Goal: Task Accomplishment & Management: Use online tool/utility

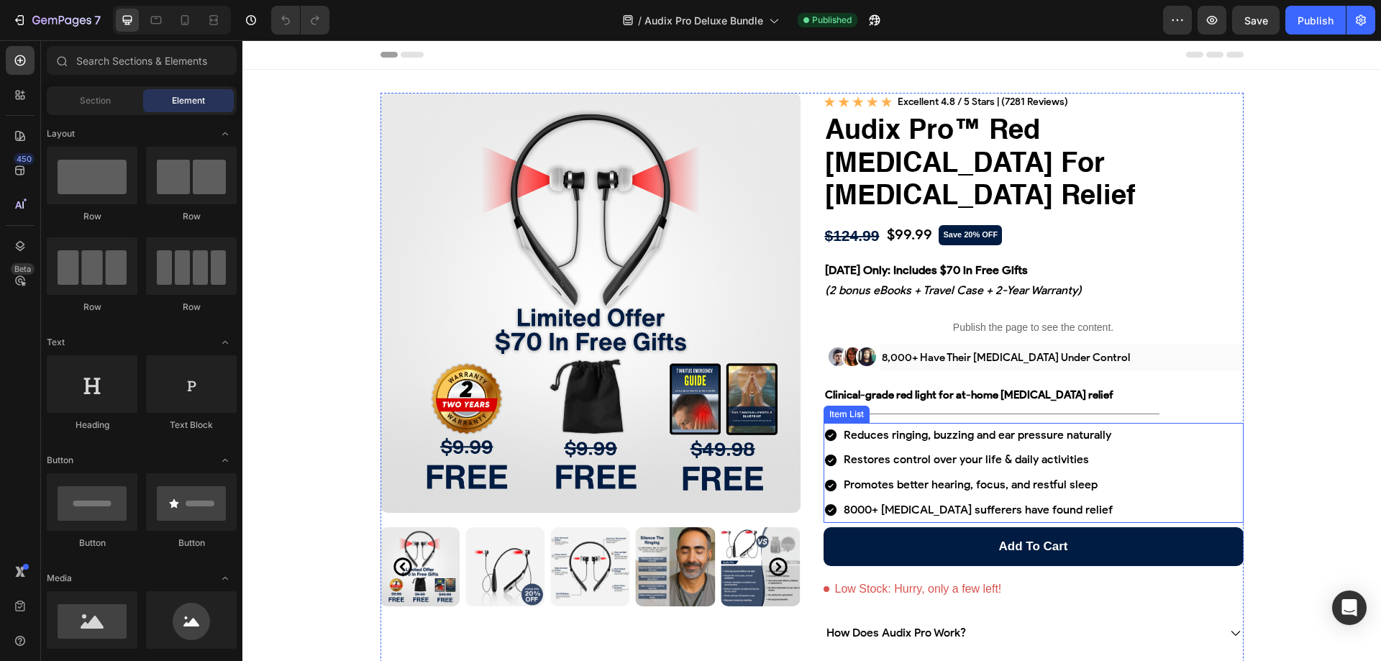
click at [862, 425] on p "Reduces ringing, buzzing and ear pressure naturally" at bounding box center [978, 435] width 269 height 21
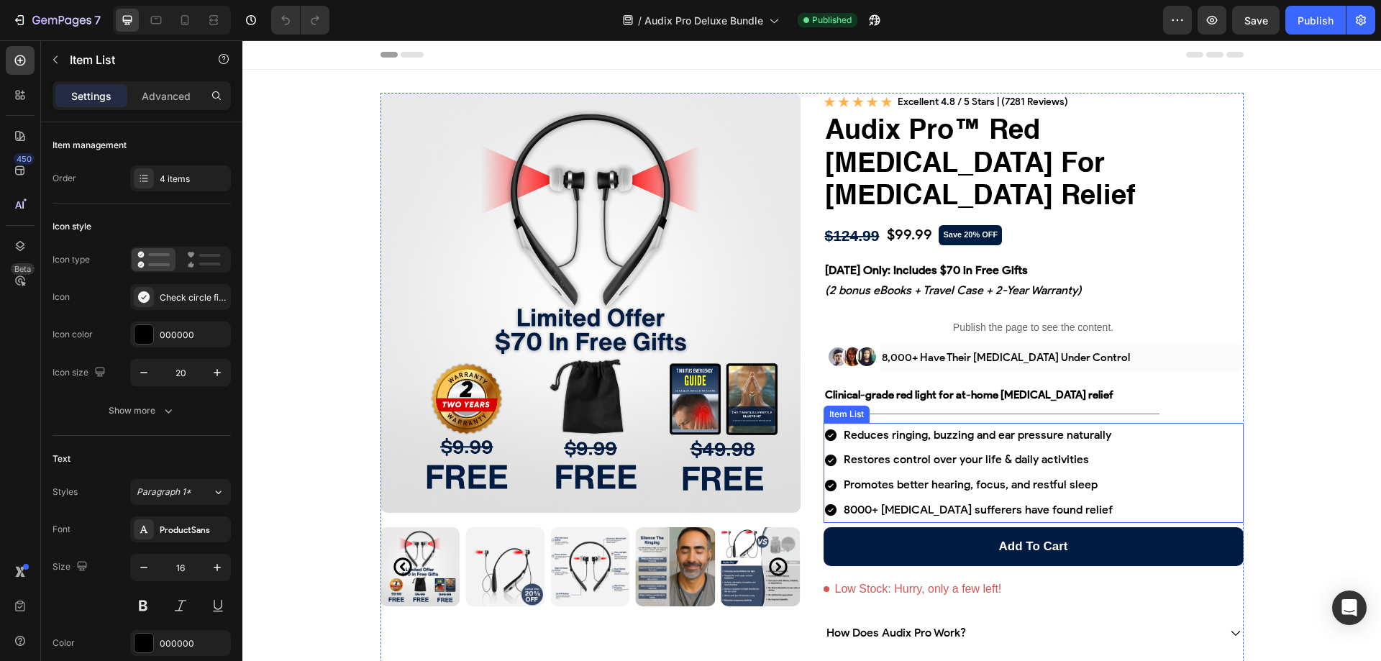
click at [862, 425] on p "Reduces ringing, buzzing and ear pressure naturally" at bounding box center [978, 435] width 269 height 21
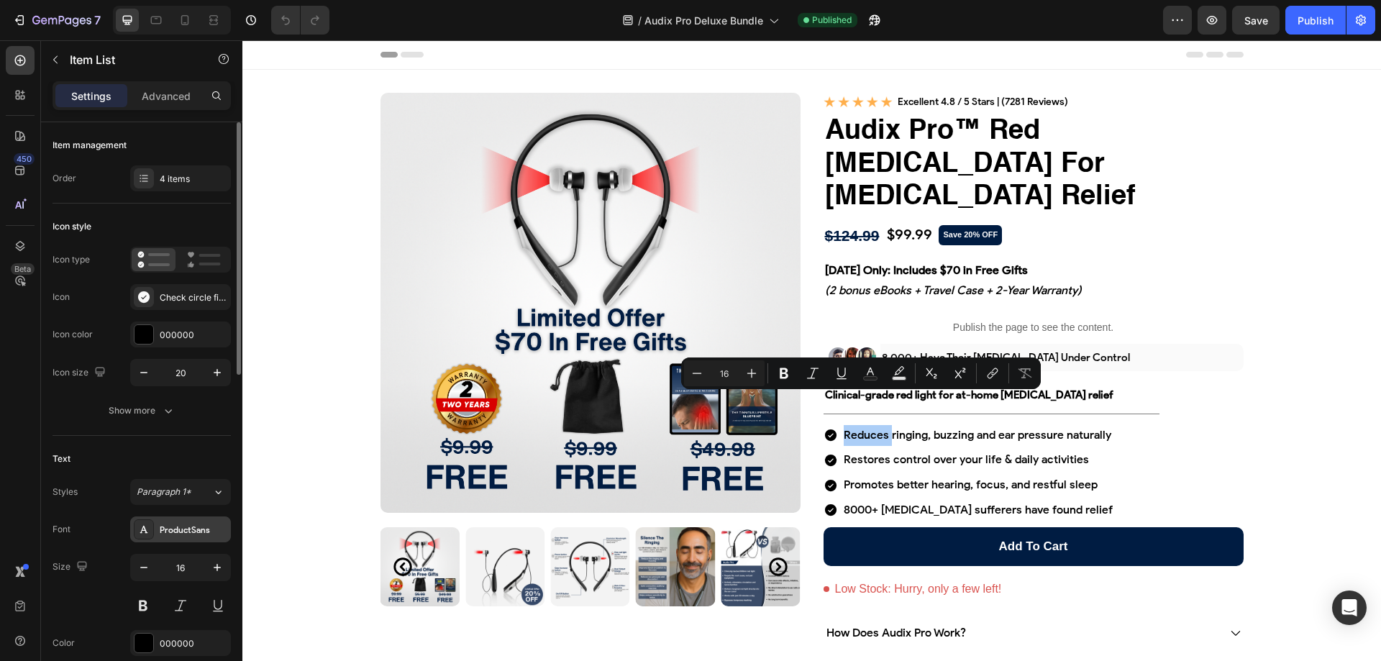
click at [183, 534] on div "ProductSans" at bounding box center [194, 530] width 68 height 13
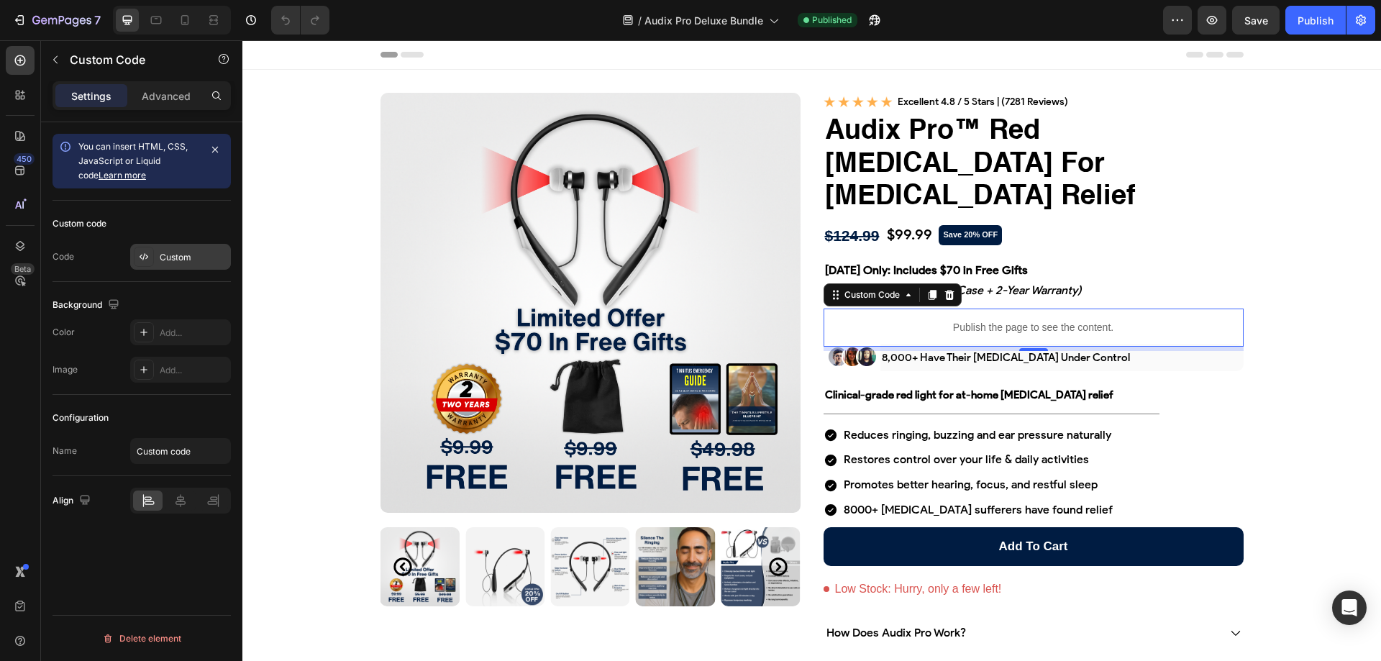
click at [154, 260] on div "Custom" at bounding box center [180, 257] width 101 height 26
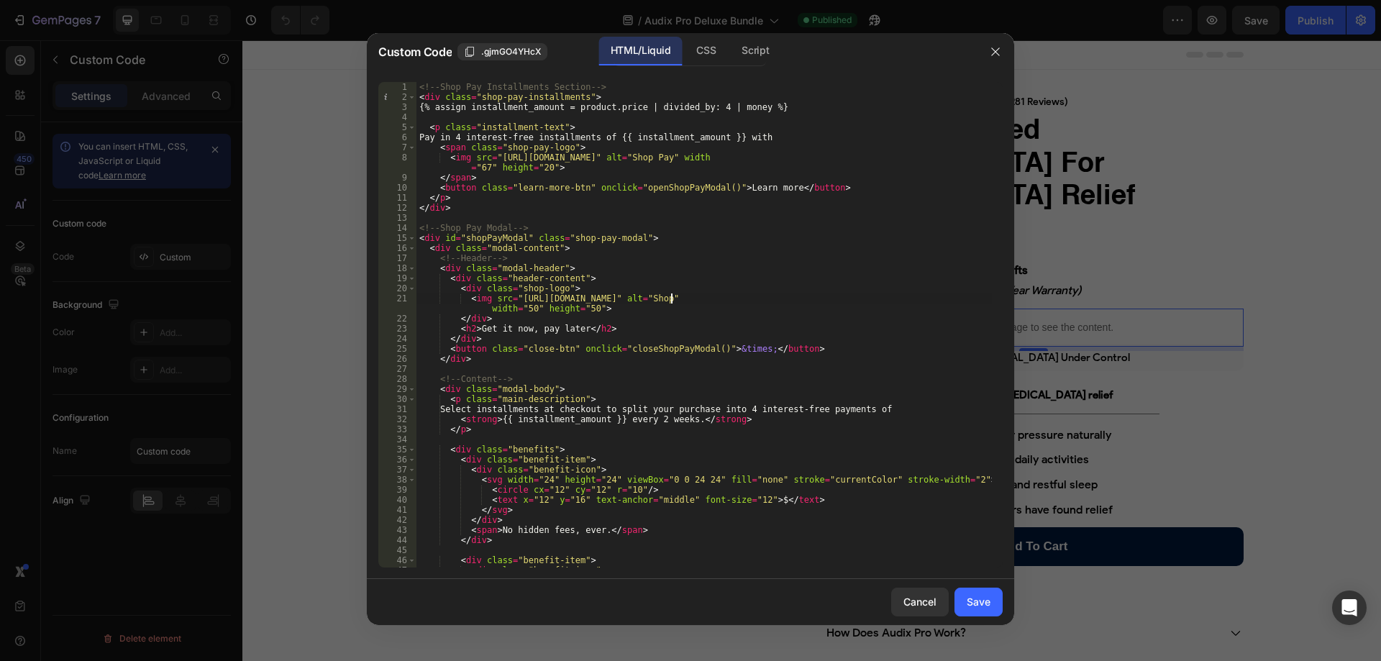
click at [672, 298] on div "<!-- Shop Pay Installments Section --> < div class = "shop-pay-installments" > …" at bounding box center [703, 335] width 575 height 506
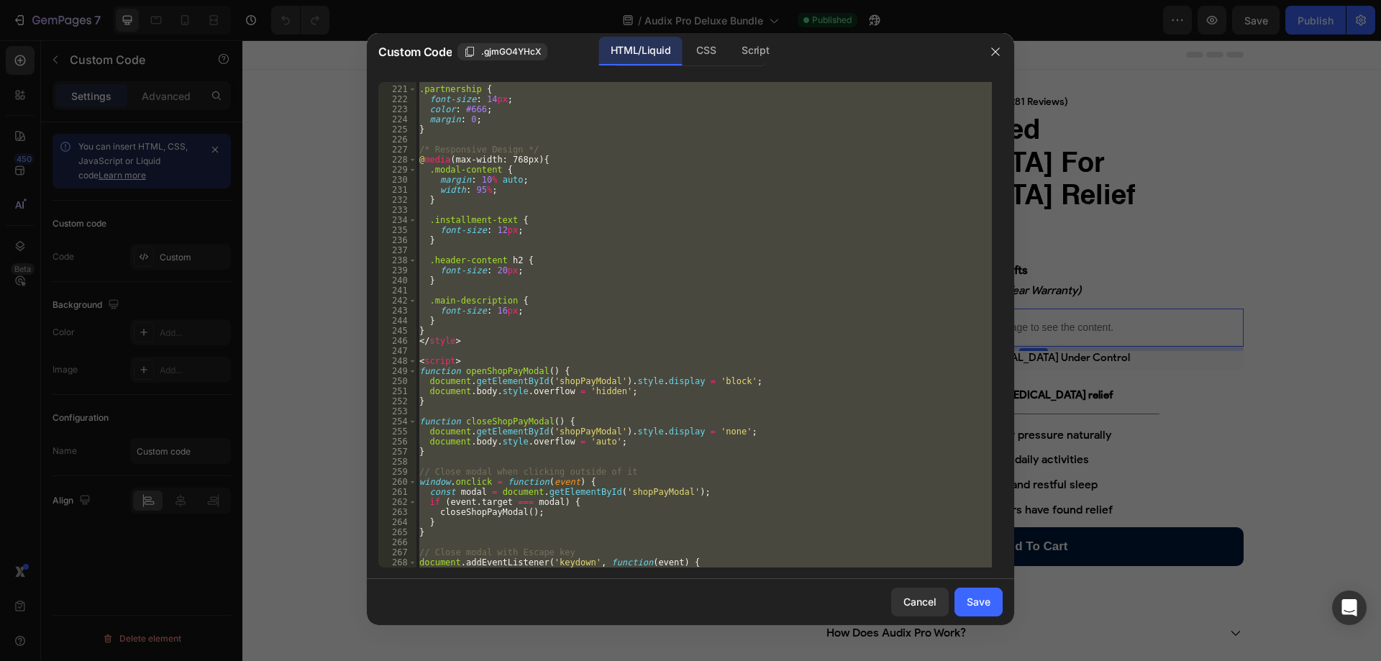
scroll to position [2314, 0]
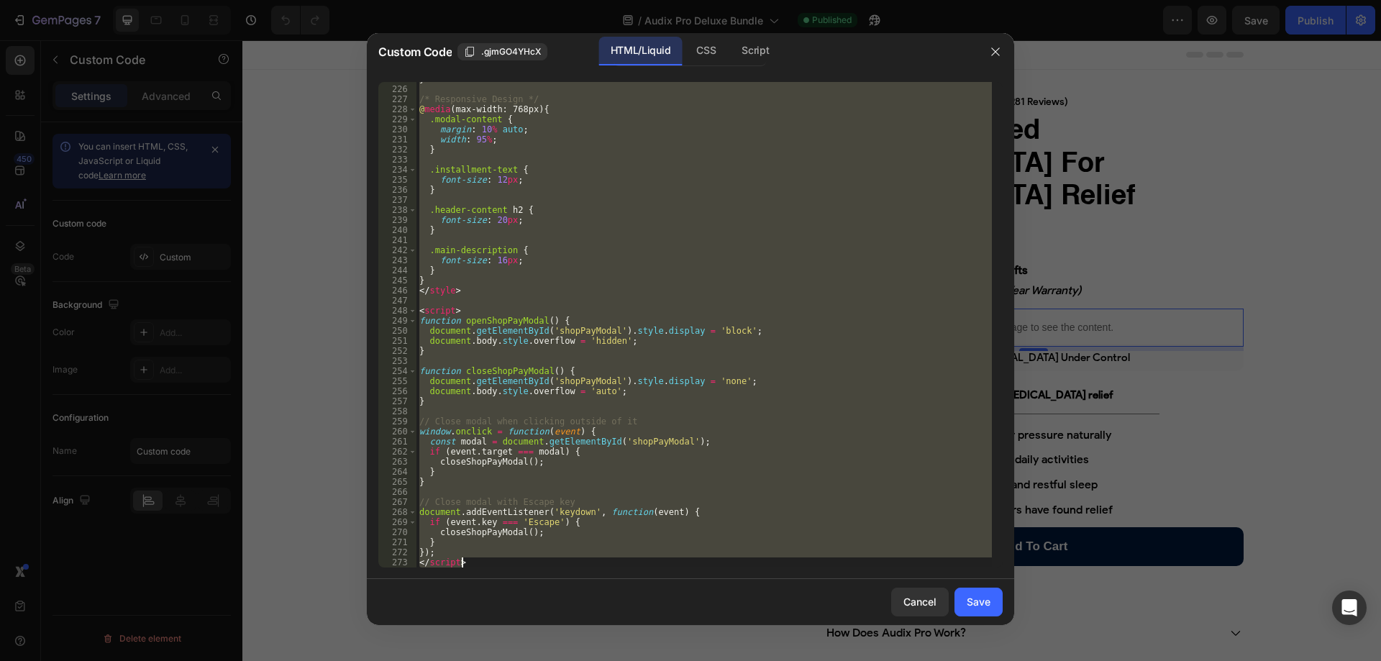
click at [878, 214] on div "} /* Responsive Design */ @ media (max-width: 768px) { .modal-content { margin …" at bounding box center [703, 325] width 575 height 486
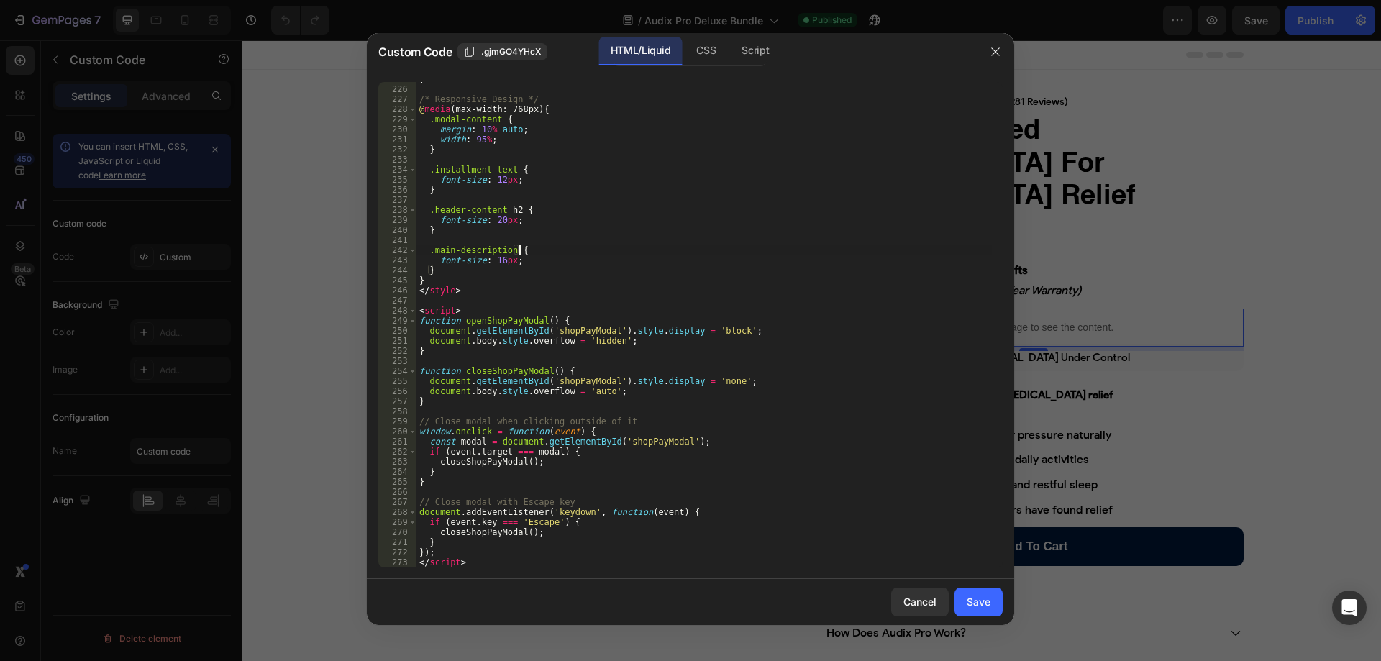
click at [787, 254] on div "} /* Responsive Design */ @ media (max-width: 768px) { .modal-content { margin …" at bounding box center [703, 327] width 575 height 506
type textarea "}); </script>"
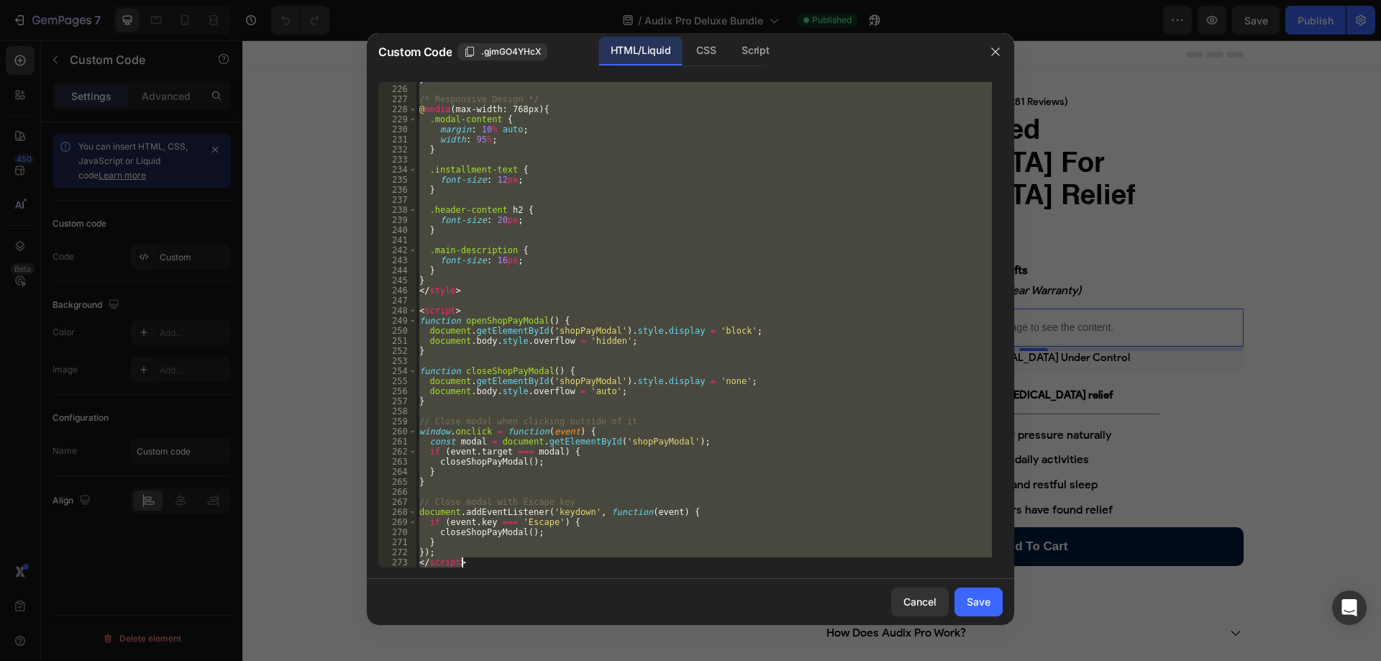
paste textarea
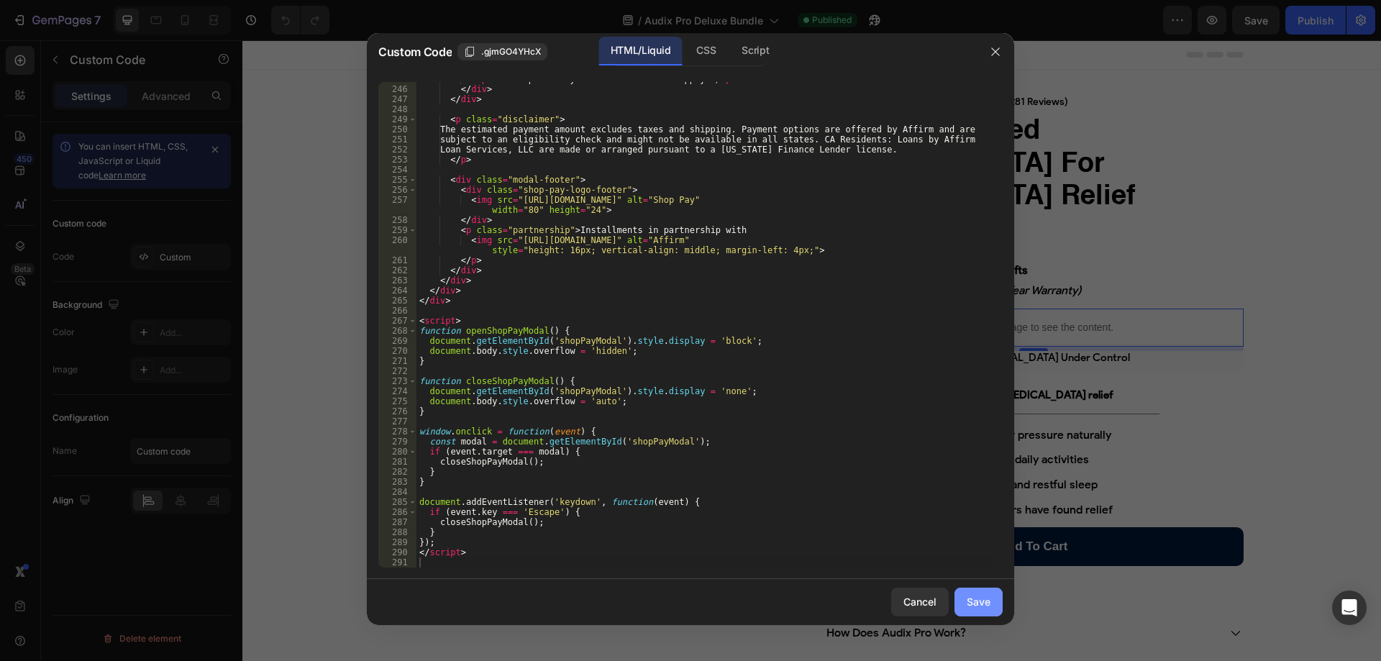
click at [976, 596] on div "Save" at bounding box center [979, 601] width 24 height 15
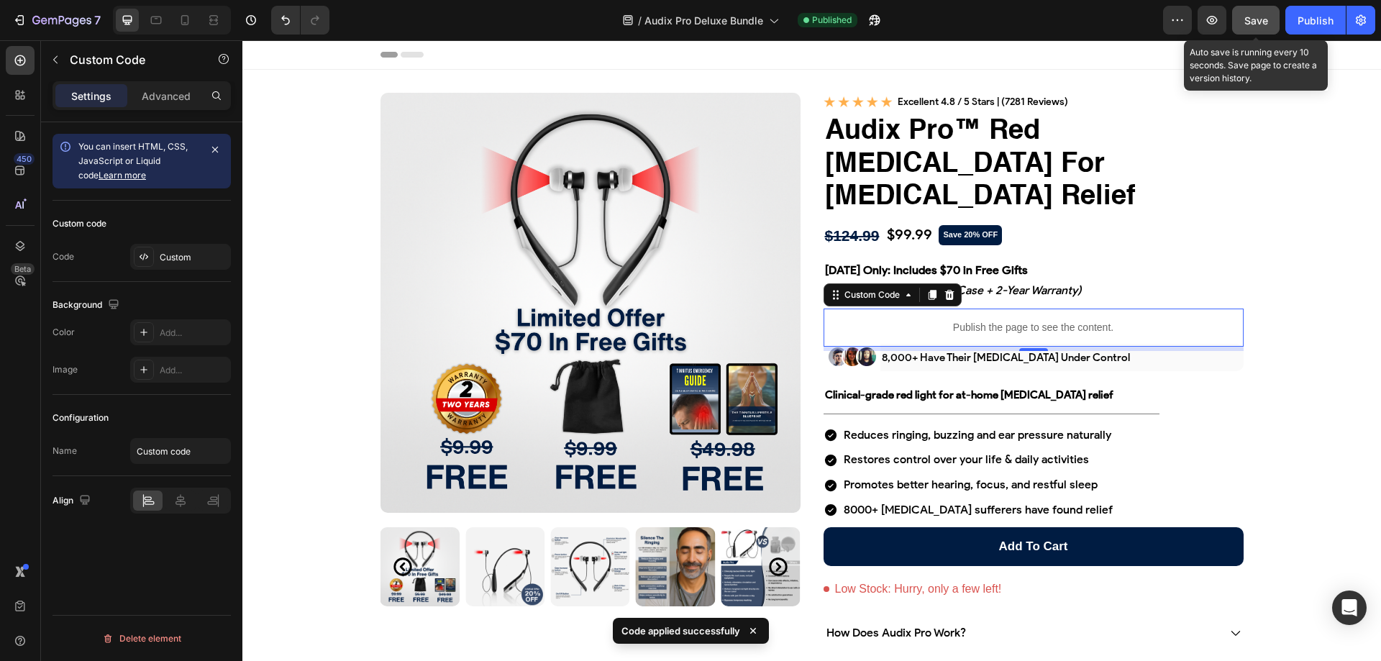
click at [1254, 18] on span "Save" at bounding box center [1256, 20] width 24 height 12
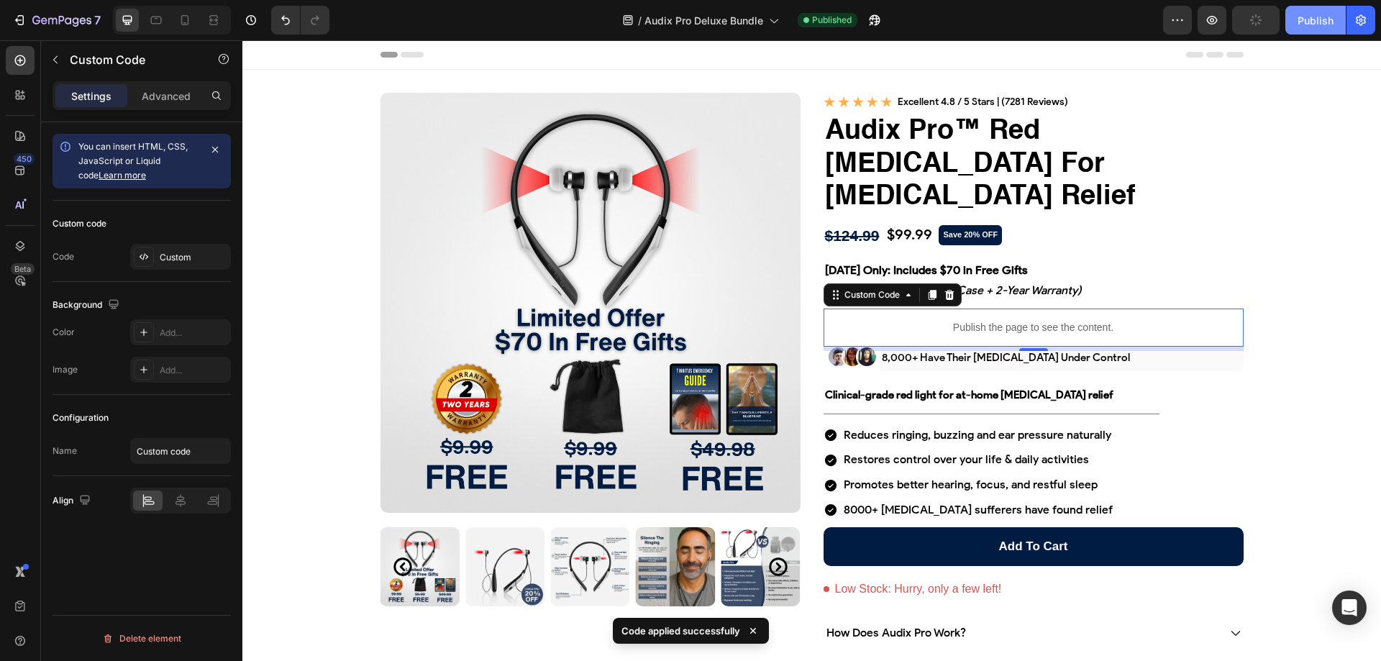
click at [1295, 12] on button "Publish" at bounding box center [1315, 20] width 60 height 29
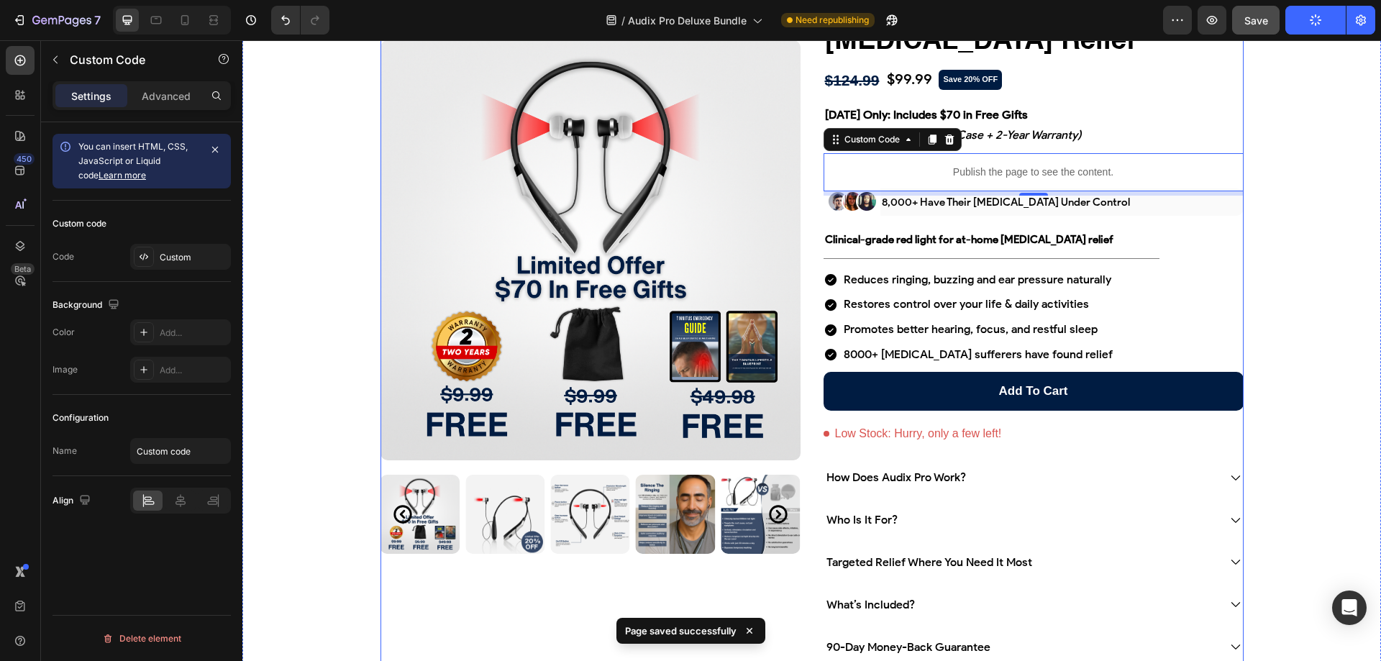
scroll to position [0, 0]
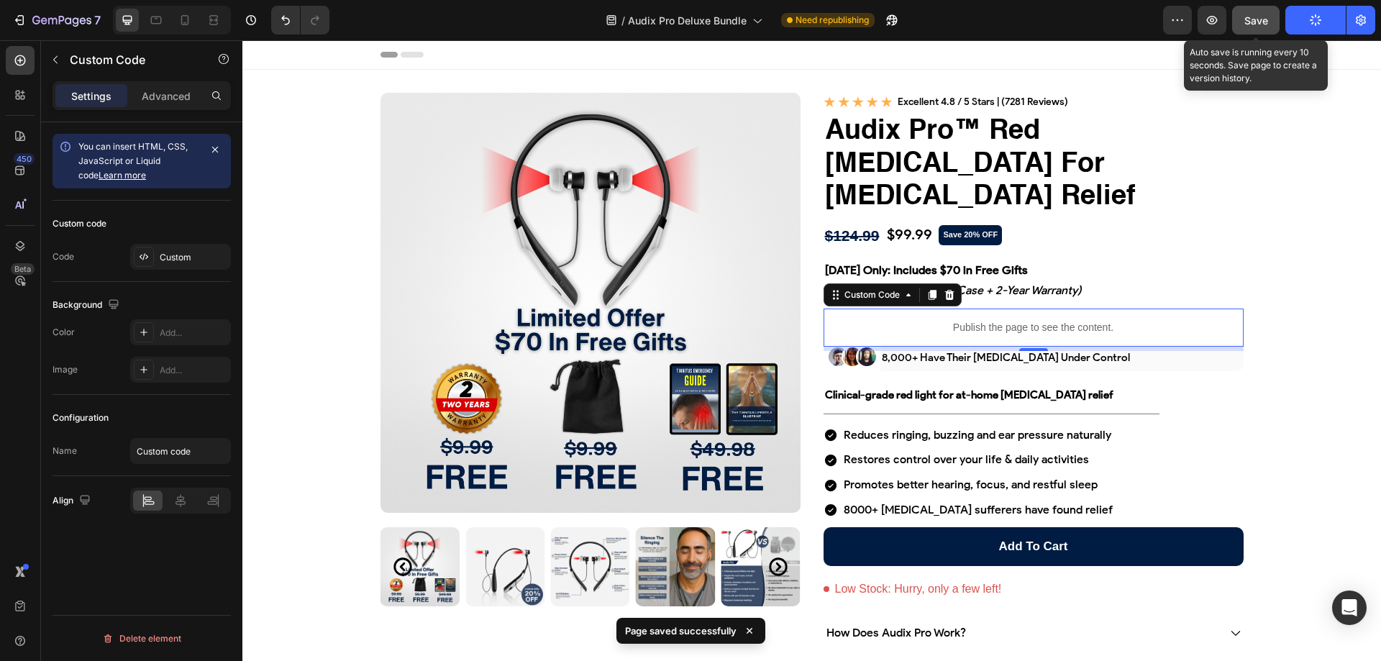
click at [1242, 24] on button "Save" at bounding box center [1255, 20] width 47 height 29
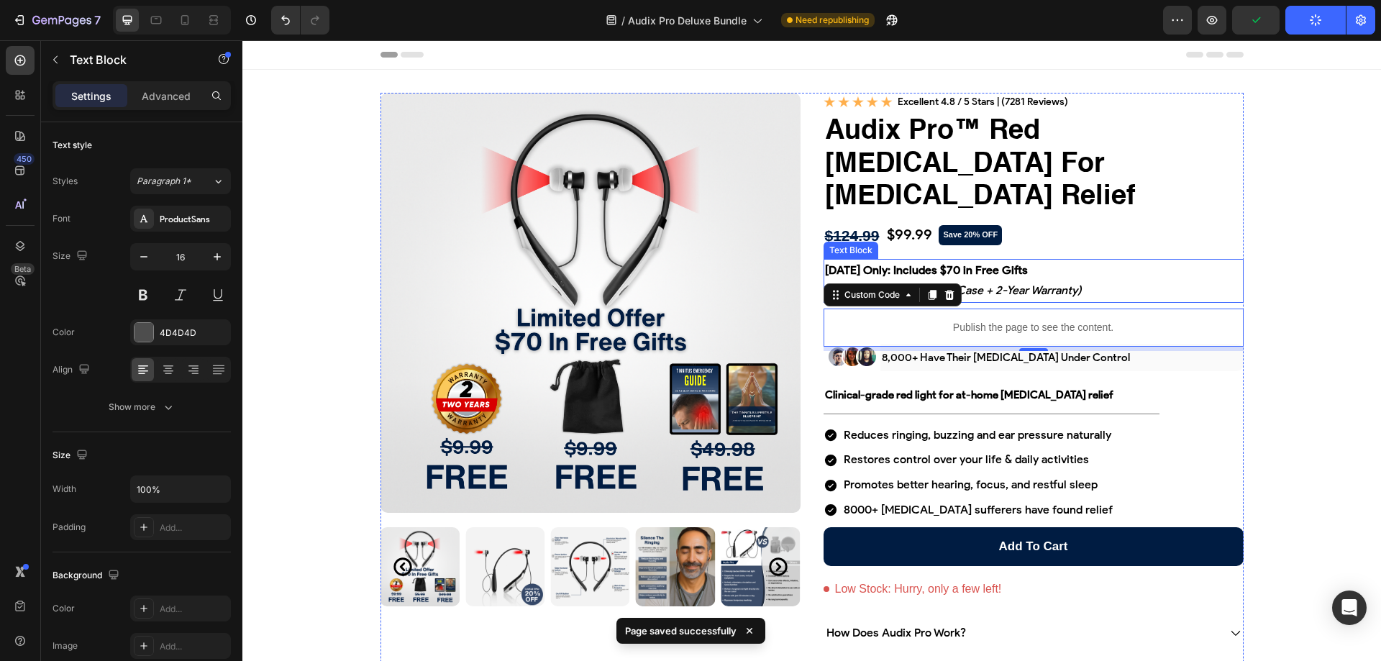
click at [1040, 283] on icon "(2 bonus eBooks + Travel Case + 2-Year Warranty)" at bounding box center [953, 290] width 257 height 14
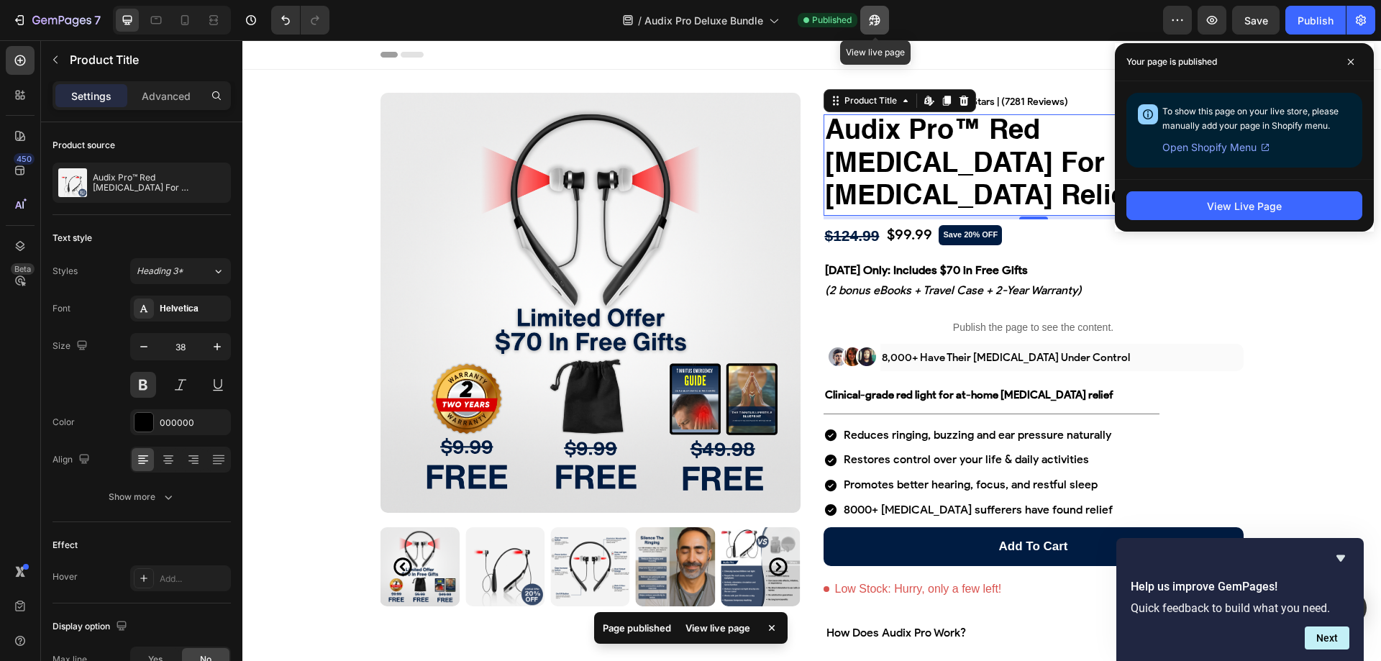
click at [873, 16] on icon "button" at bounding box center [875, 20] width 11 height 11
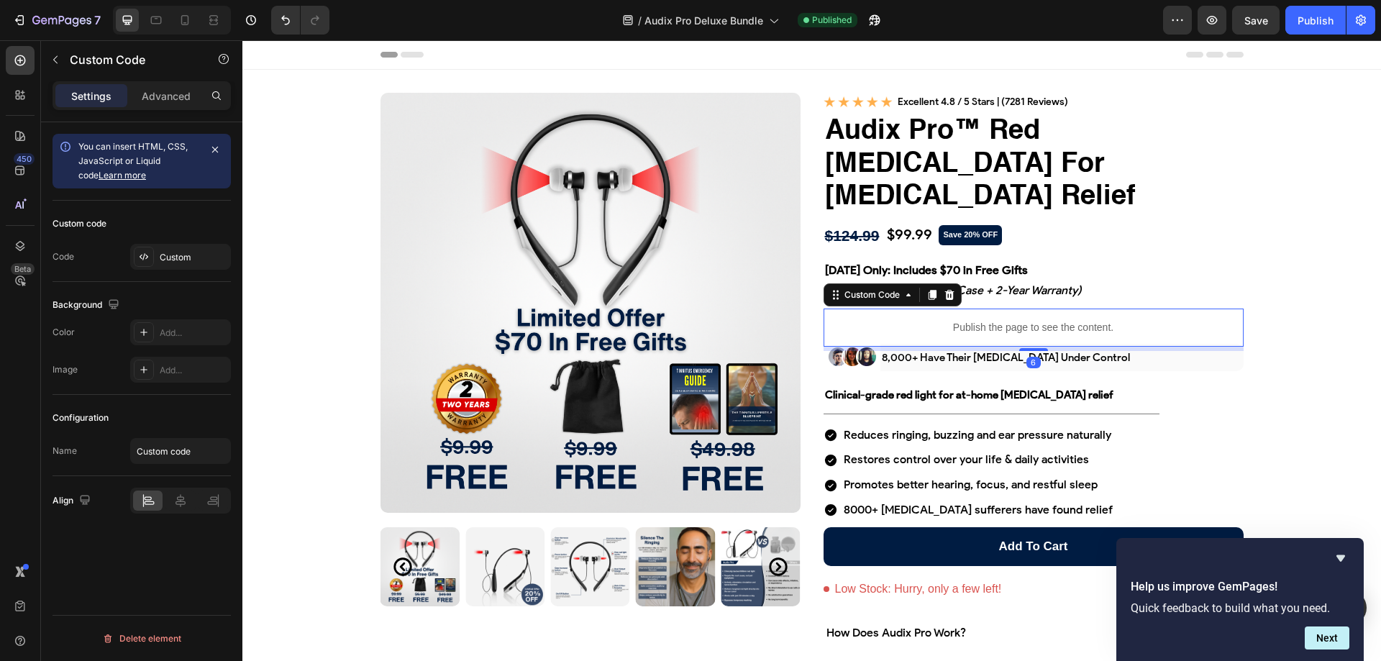
click at [885, 309] on div "Publish the page to see the content." at bounding box center [1034, 328] width 420 height 38
click at [165, 258] on div "Custom" at bounding box center [194, 257] width 68 height 13
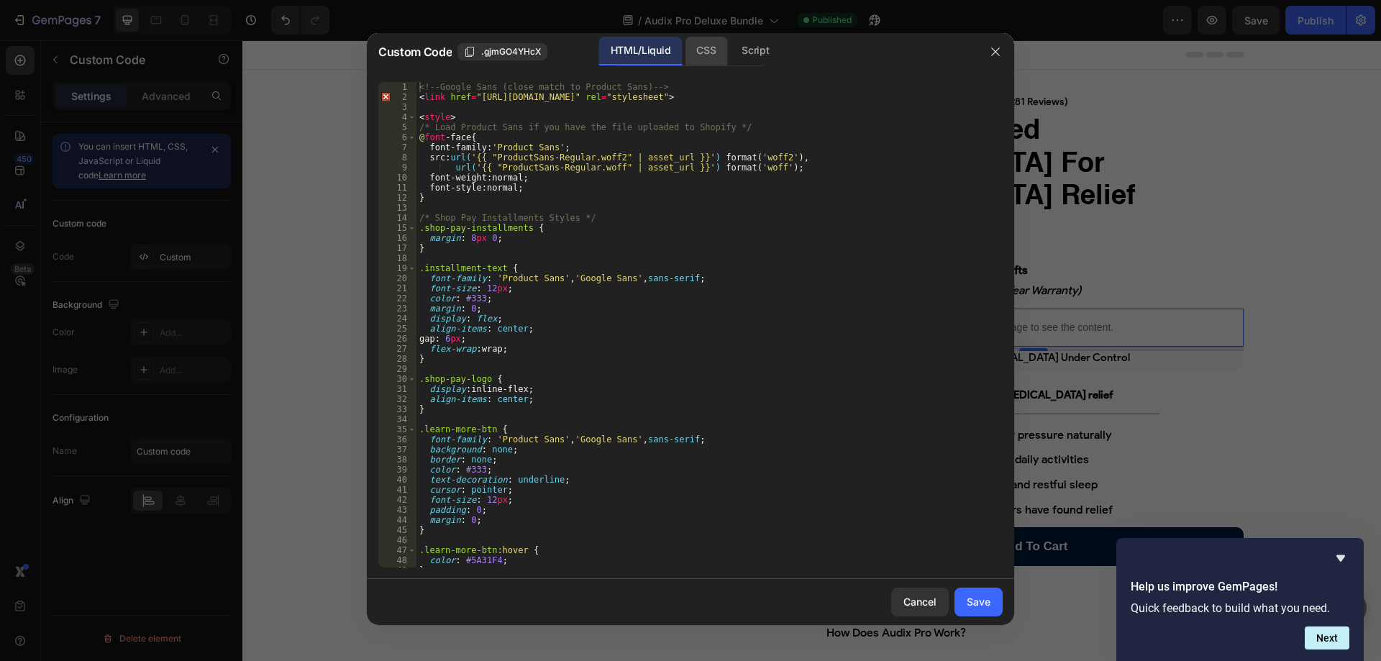
click at [711, 42] on div "CSS" at bounding box center [706, 51] width 42 height 29
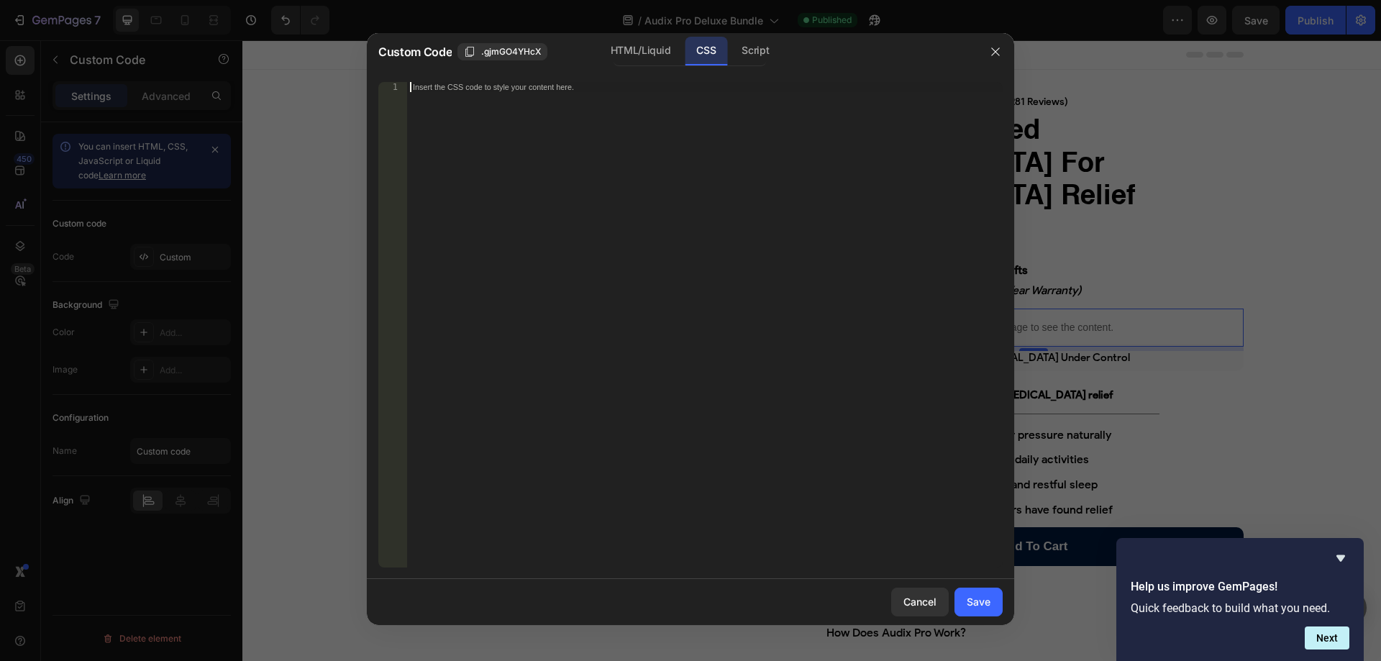
click at [668, 217] on div "Insert the CSS code to style your content here." at bounding box center [705, 335] width 596 height 506
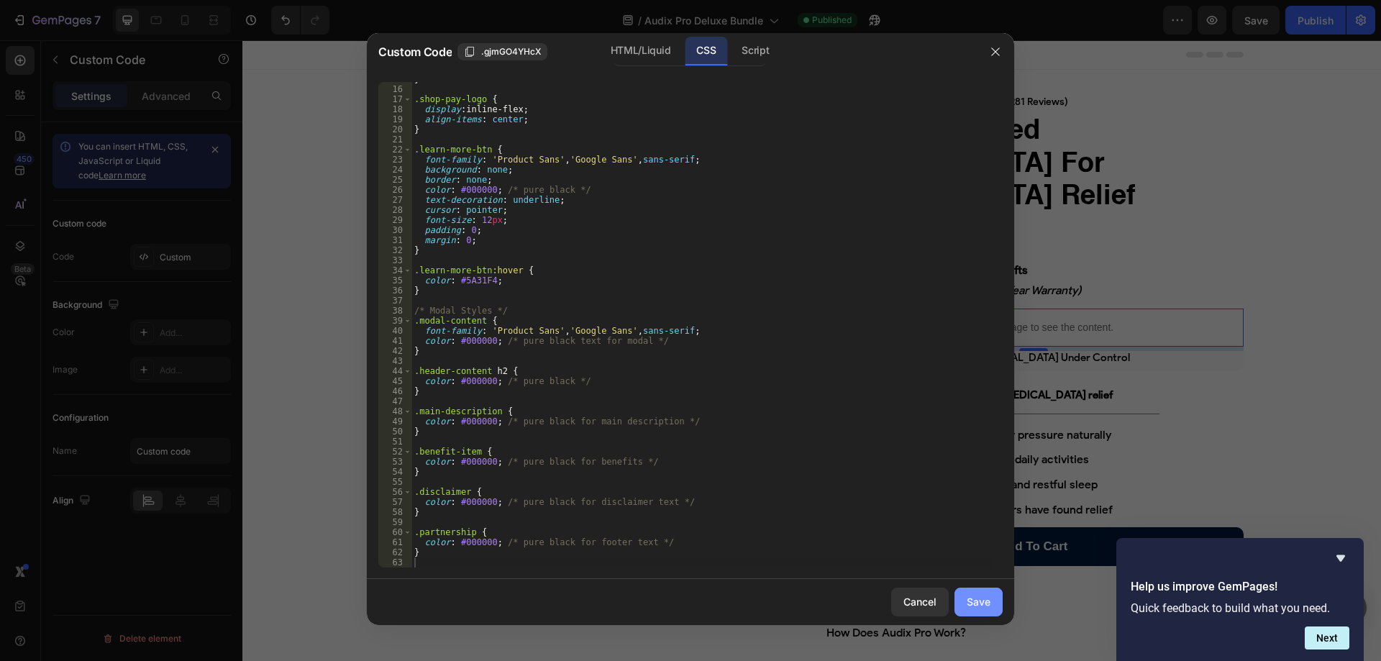
click at [965, 603] on button "Save" at bounding box center [979, 602] width 48 height 29
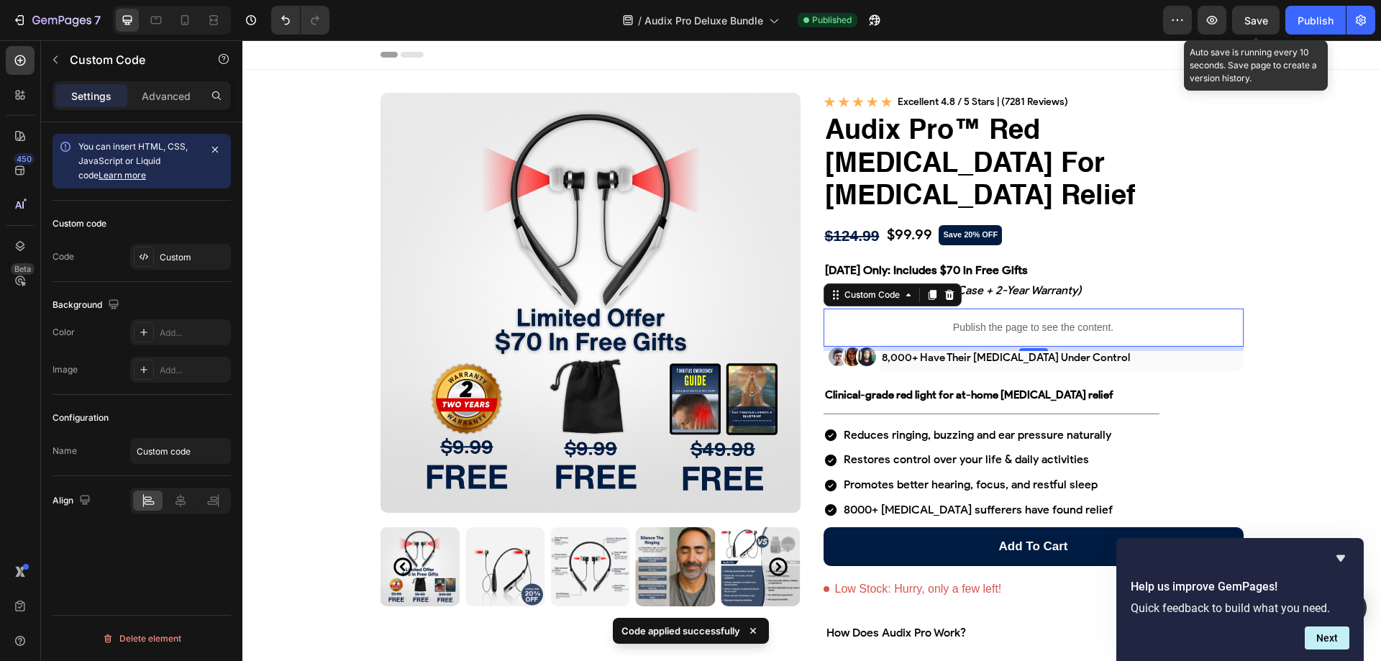
click at [1254, 24] on span "Save" at bounding box center [1256, 20] width 24 height 12
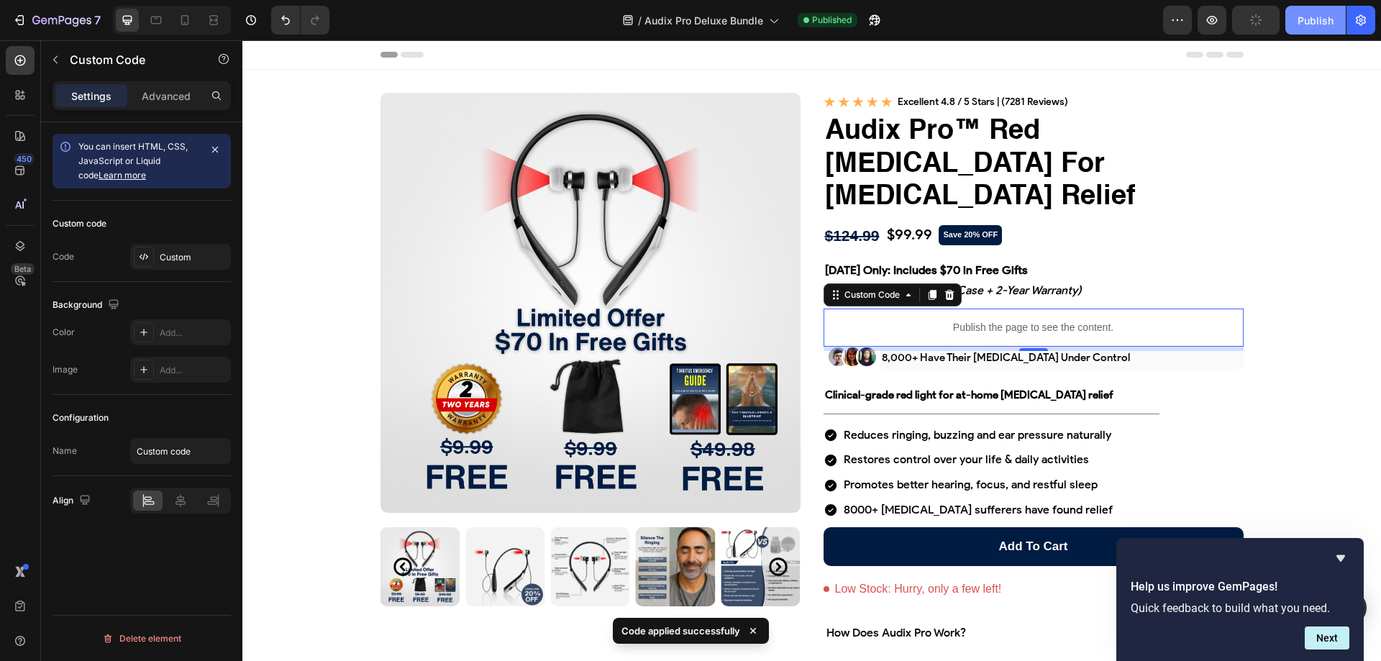
click at [1293, 24] on button "Publish" at bounding box center [1315, 20] width 60 height 29
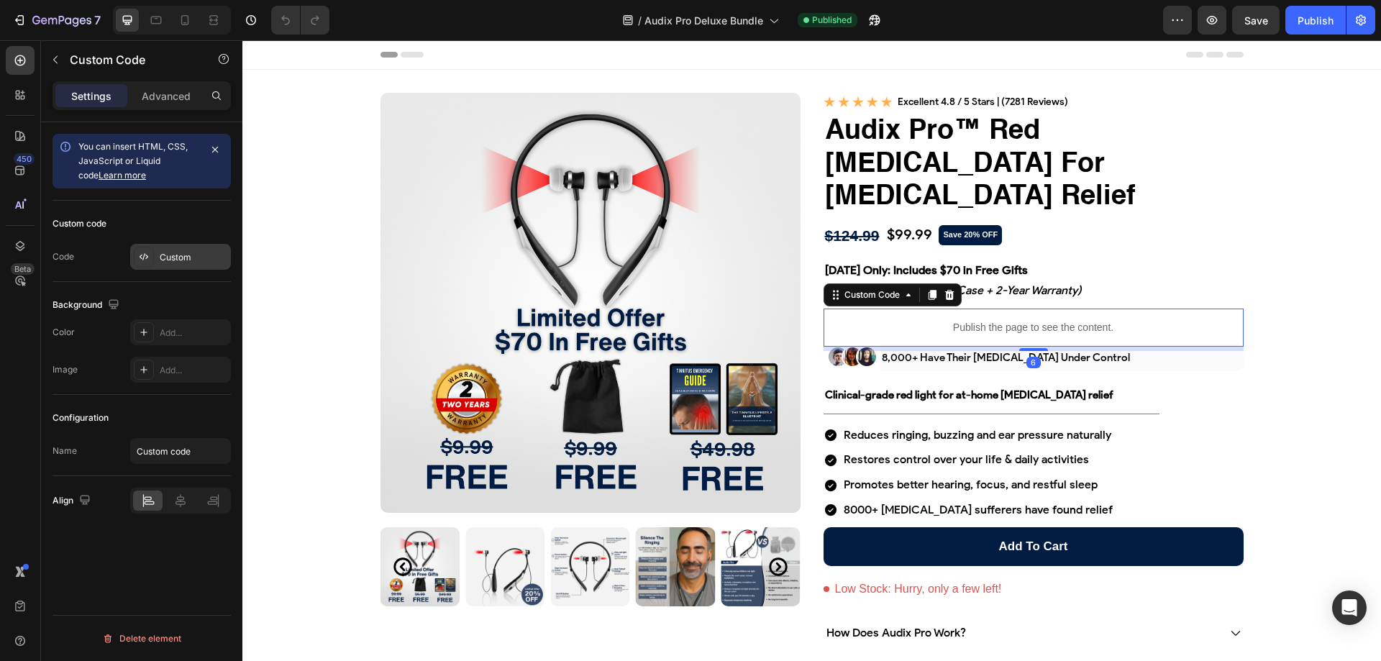
click at [181, 258] on div "Custom" at bounding box center [194, 257] width 68 height 13
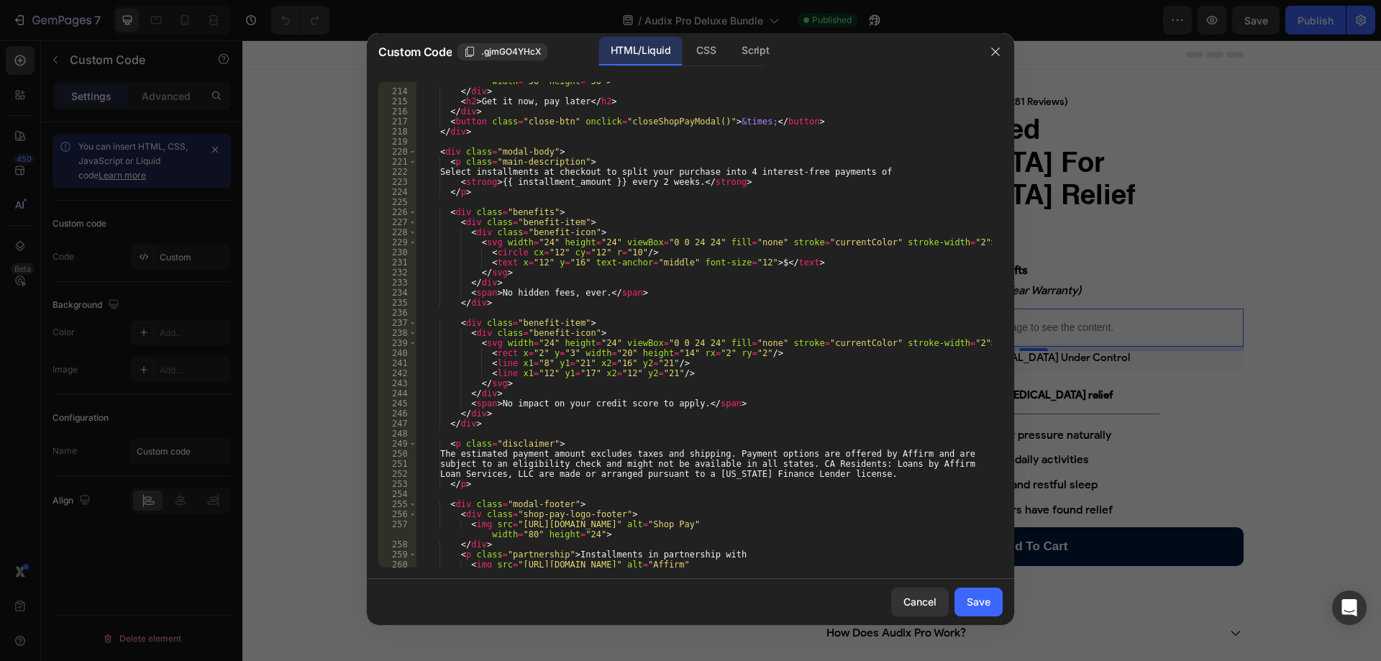
scroll to position [2485, 0]
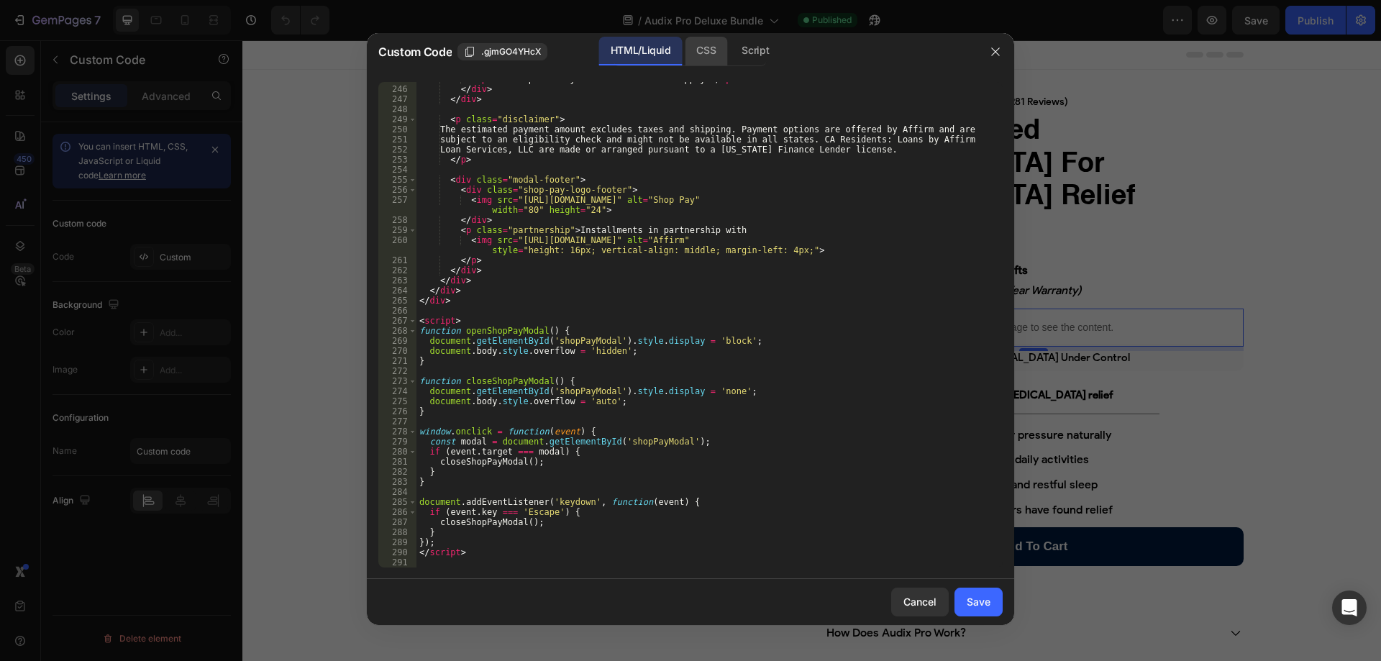
click at [710, 56] on div "CSS" at bounding box center [706, 51] width 42 height 29
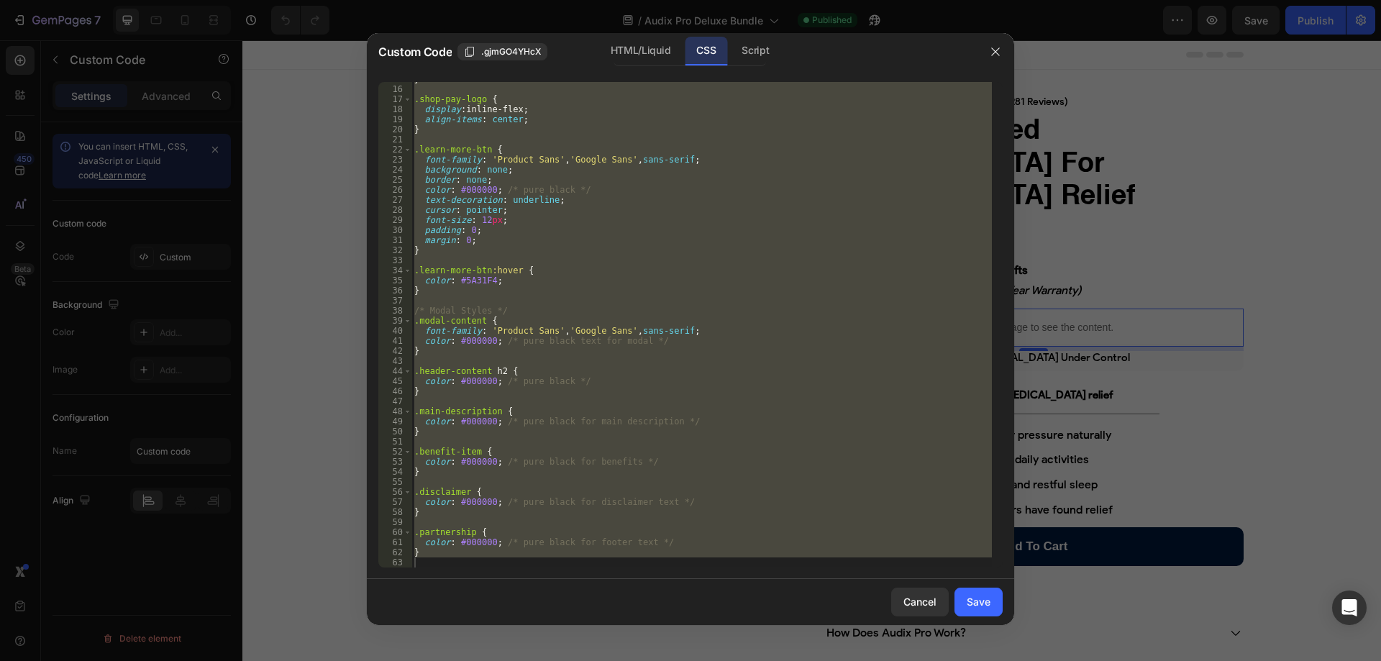
type textarea "}"
click at [560, 558] on div "} .shop-pay-logo { display : inline-flex ; align-items : center ; } .learn-more…" at bounding box center [701, 325] width 580 height 486
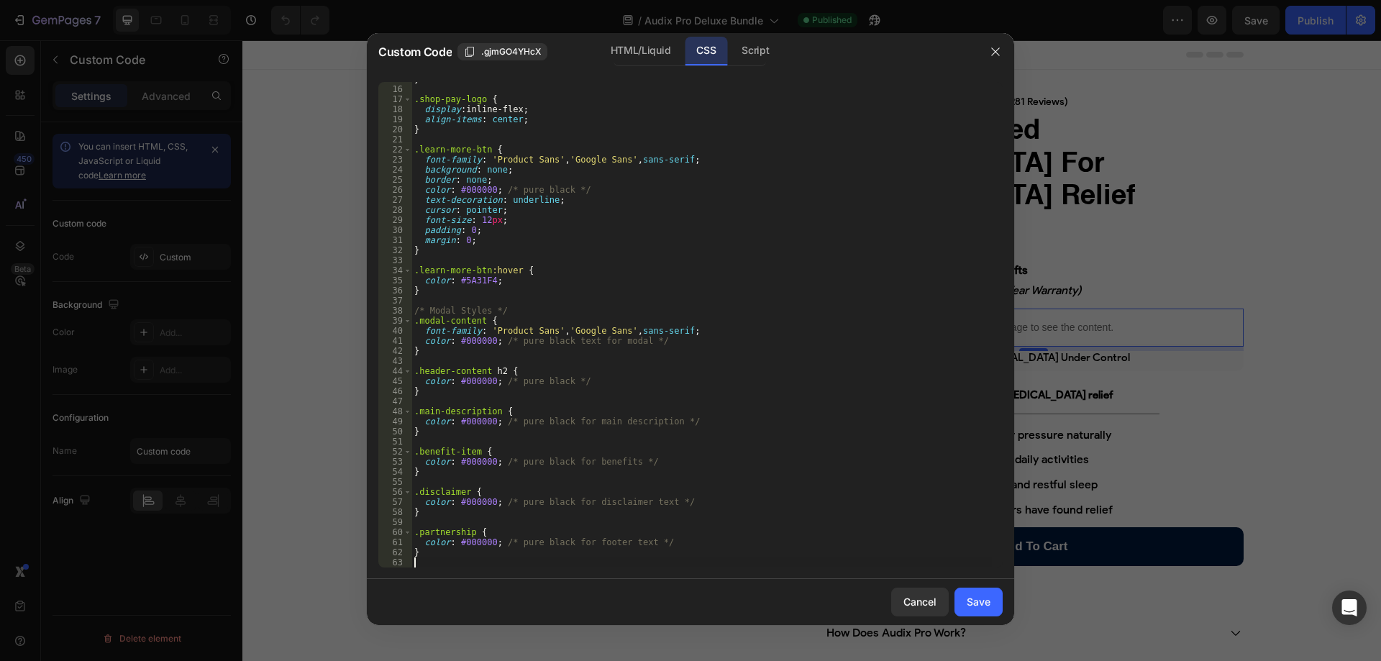
scroll to position [240, 0]
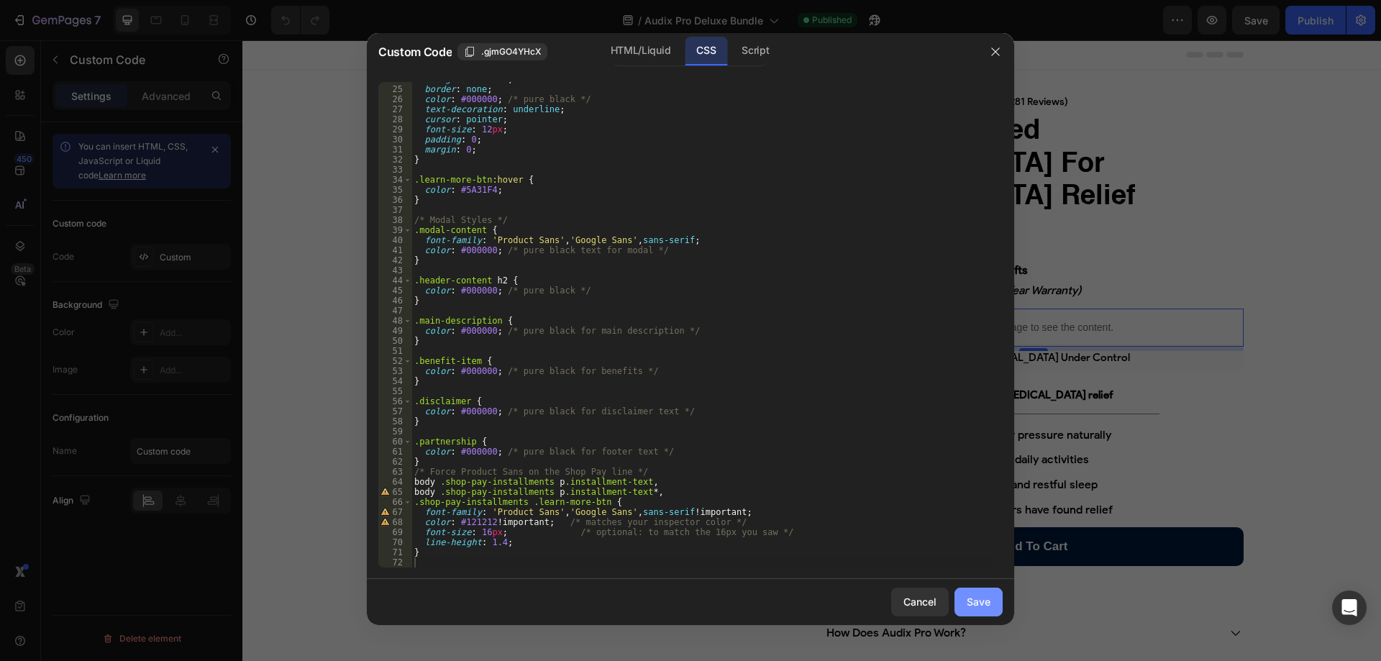
click at [975, 589] on button "Save" at bounding box center [979, 602] width 48 height 29
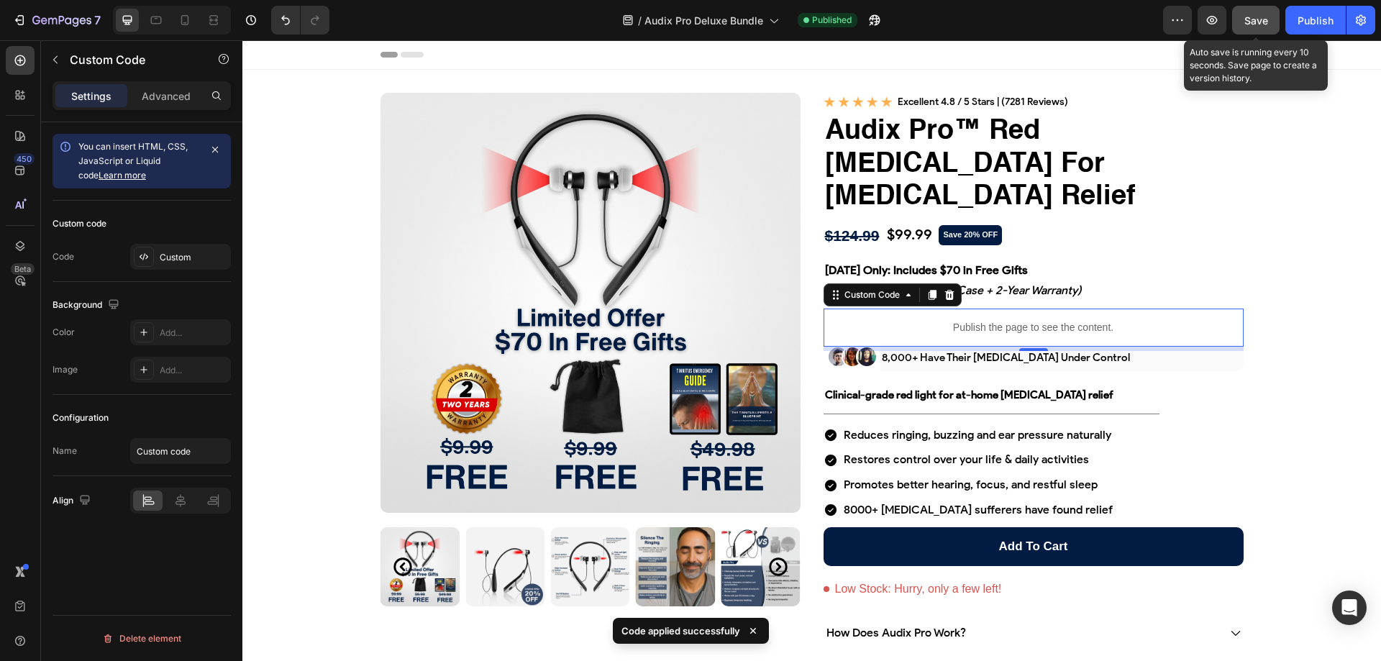
click at [1263, 16] on span "Save" at bounding box center [1256, 20] width 24 height 12
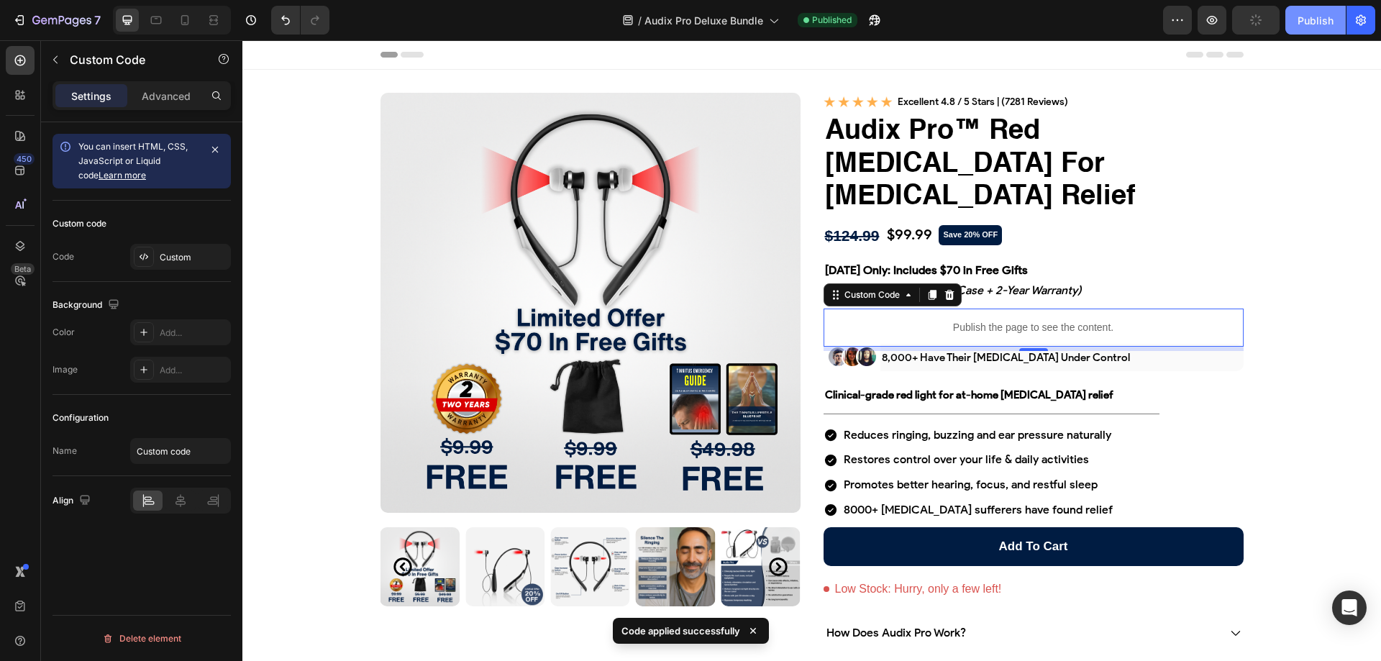
click at [1301, 14] on div "Publish" at bounding box center [1316, 20] width 36 height 15
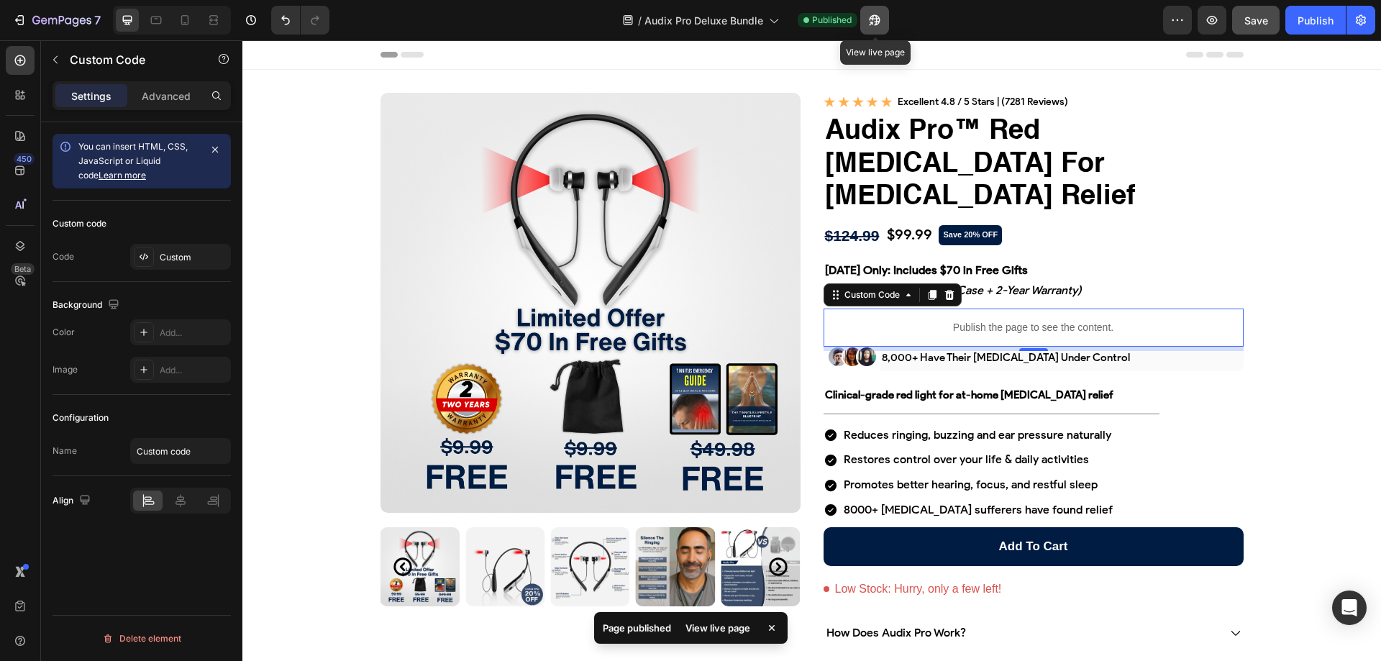
click at [870, 17] on icon "button" at bounding box center [874, 20] width 14 height 14
